Goal: Information Seeking & Learning: Check status

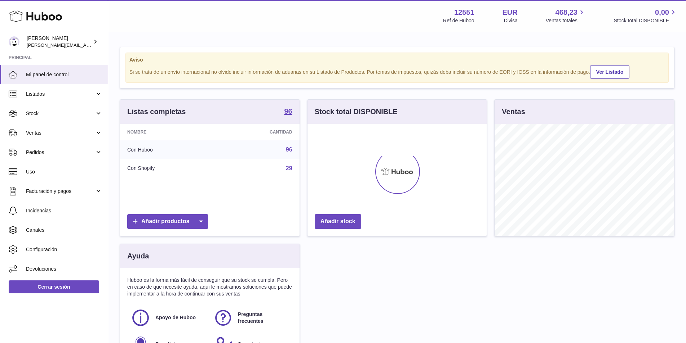
scroll to position [112, 179]
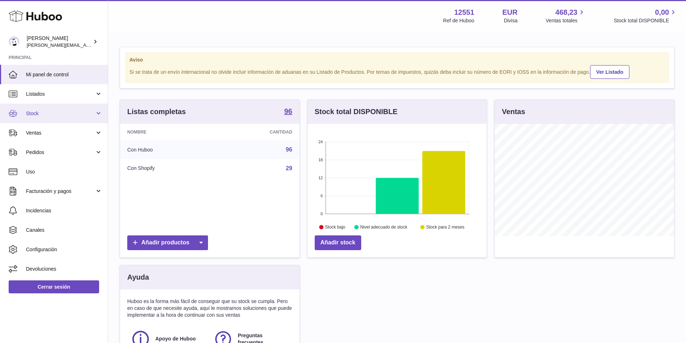
click at [31, 115] on span "Stock" at bounding box center [60, 113] width 69 height 7
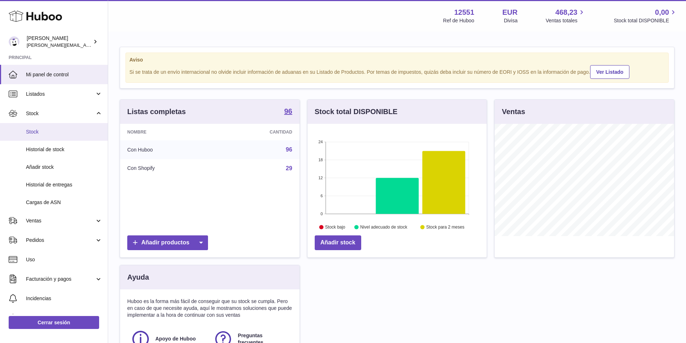
click at [34, 128] on link "Stock" at bounding box center [54, 132] width 108 height 18
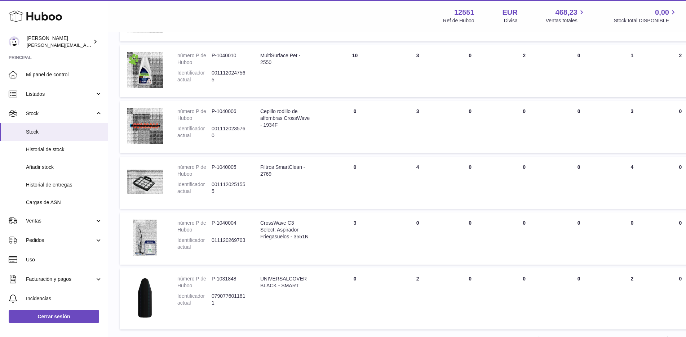
scroll to position [445, 0]
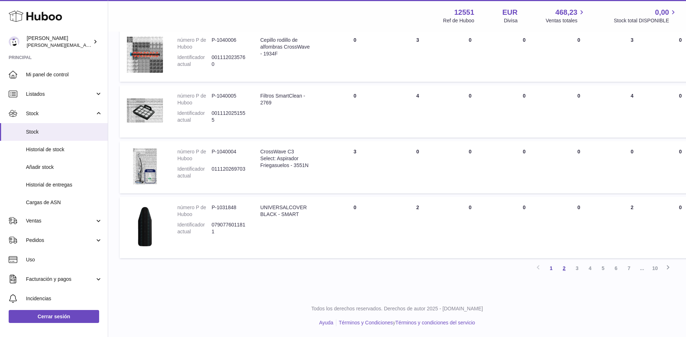
click at [566, 268] on link "2" at bounding box center [563, 268] width 13 height 13
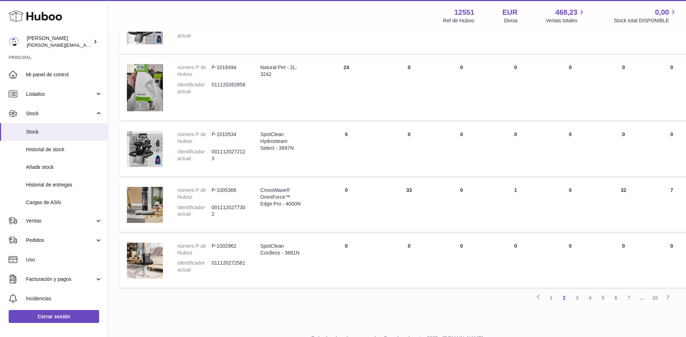
scroll to position [583, 0]
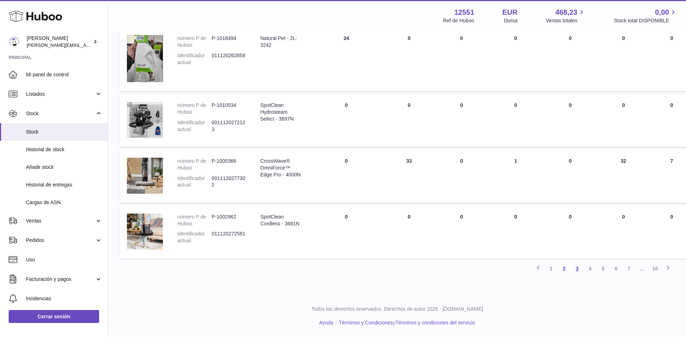
click at [577, 271] on link "3" at bounding box center [576, 268] width 13 height 13
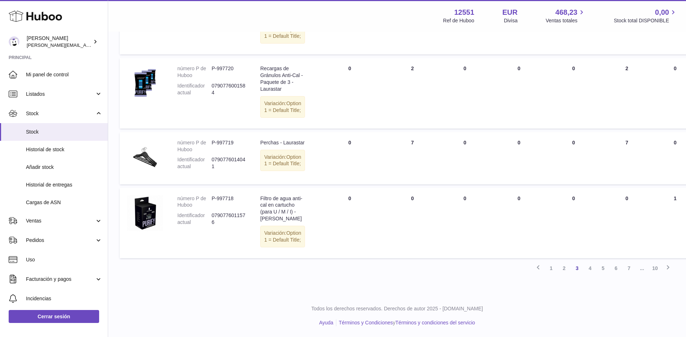
scroll to position [731, 0]
click at [589, 275] on link "4" at bounding box center [589, 268] width 13 height 13
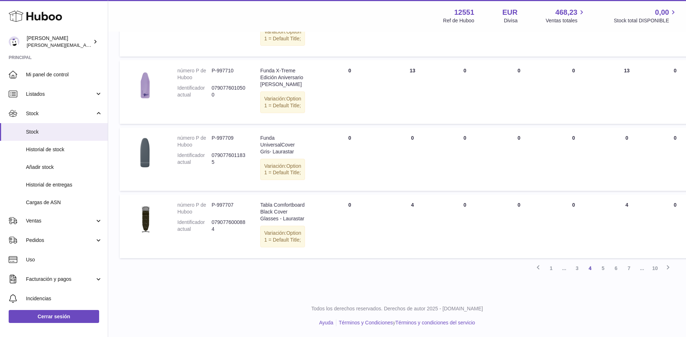
scroll to position [649, 0]
click at [602, 269] on link "5" at bounding box center [602, 268] width 13 height 13
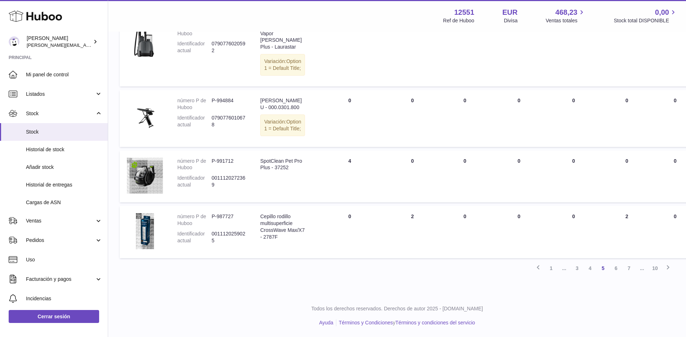
scroll to position [687, 0]
click at [615, 268] on link "6" at bounding box center [615, 268] width 13 height 13
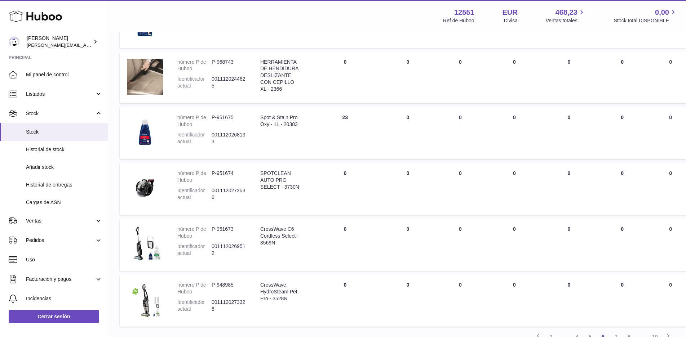
scroll to position [440, 0]
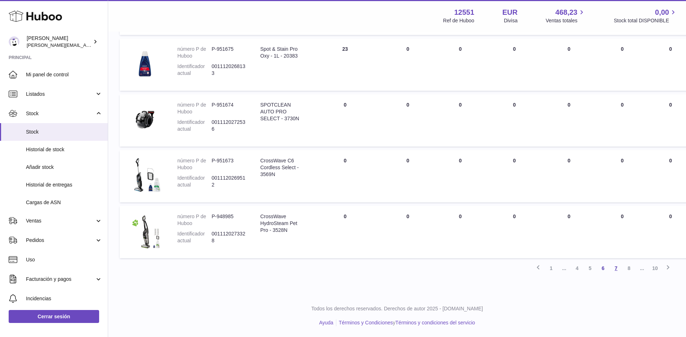
click at [618, 270] on link "7" at bounding box center [615, 268] width 13 height 13
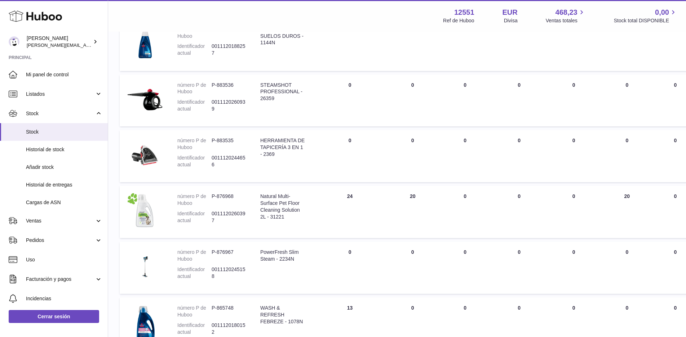
scroll to position [360, 0]
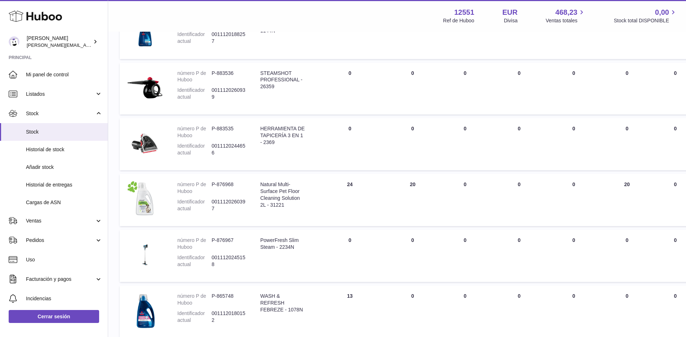
drag, startPoint x: 681, startPoint y: 186, endPoint x: 673, endPoint y: 187, distance: 8.1
click at [679, 190] on td "OFERTAS DE 30 DÍAS 0" at bounding box center [675, 200] width 45 height 52
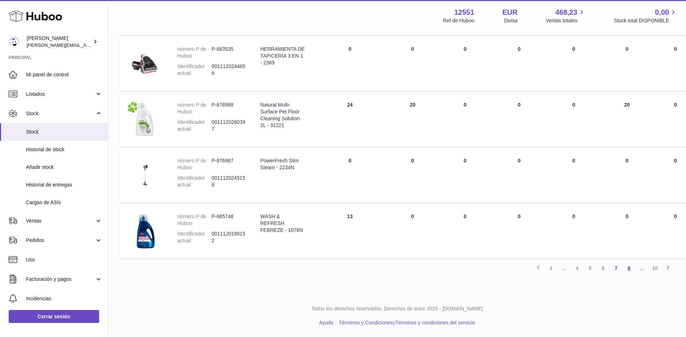
click at [627, 267] on link "8" at bounding box center [628, 268] width 13 height 13
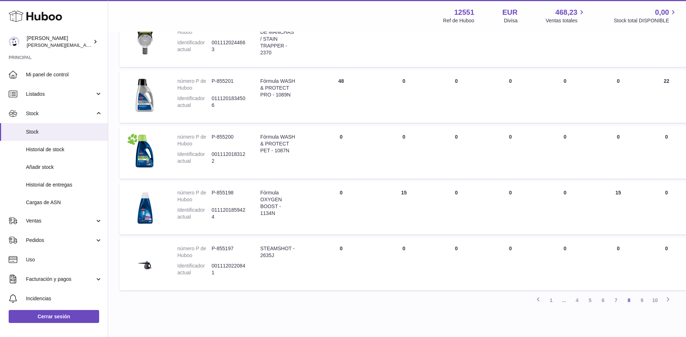
scroll to position [440, 0]
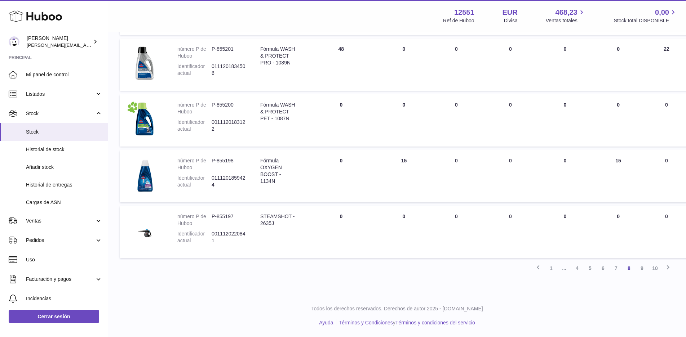
click at [642, 270] on link "9" at bounding box center [641, 268] width 13 height 13
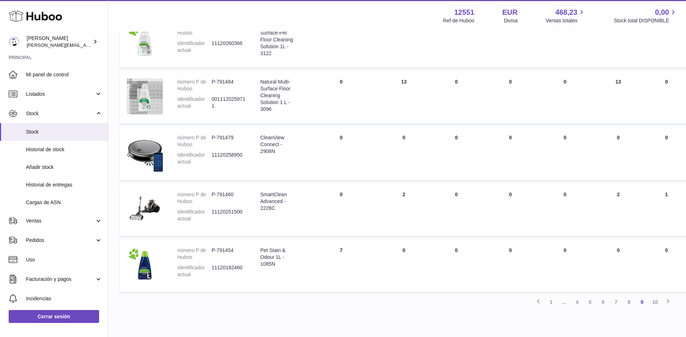
scroll to position [409, 0]
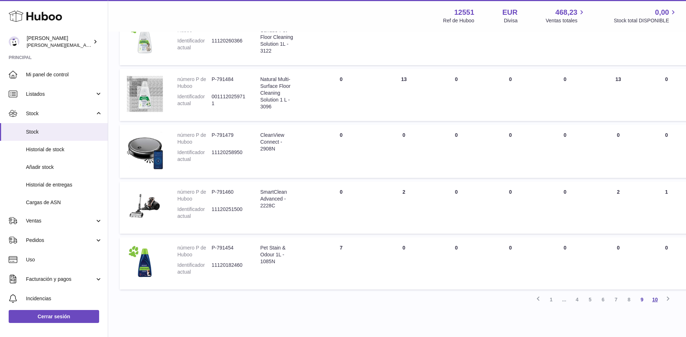
click at [657, 303] on link "10" at bounding box center [654, 299] width 13 height 13
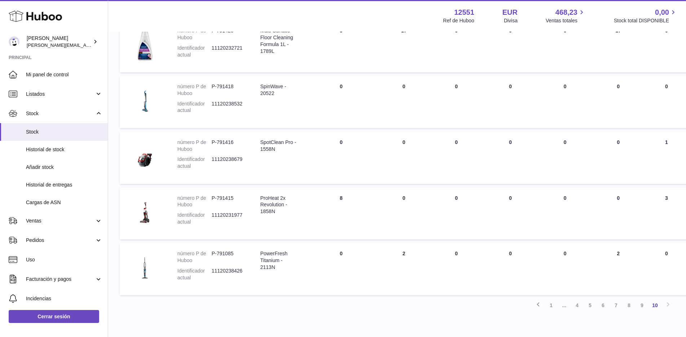
scroll to position [272, 0]
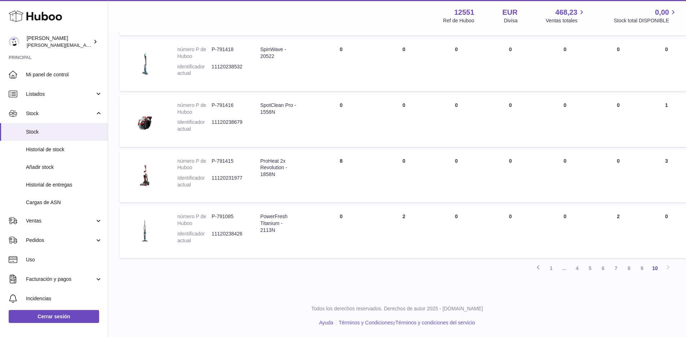
click at [538, 269] on icon at bounding box center [538, 267] width 9 height 9
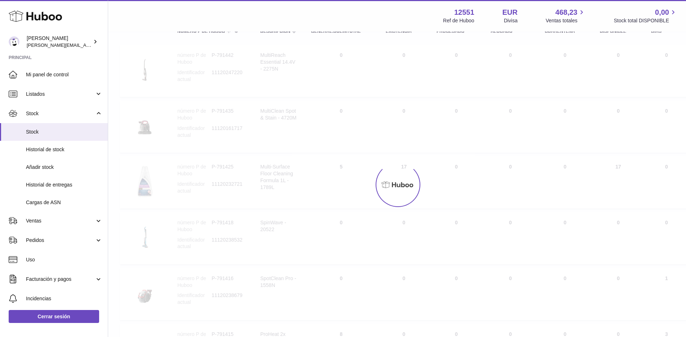
scroll to position [32, 0]
